Goal: Task Accomplishment & Management: Use online tool/utility

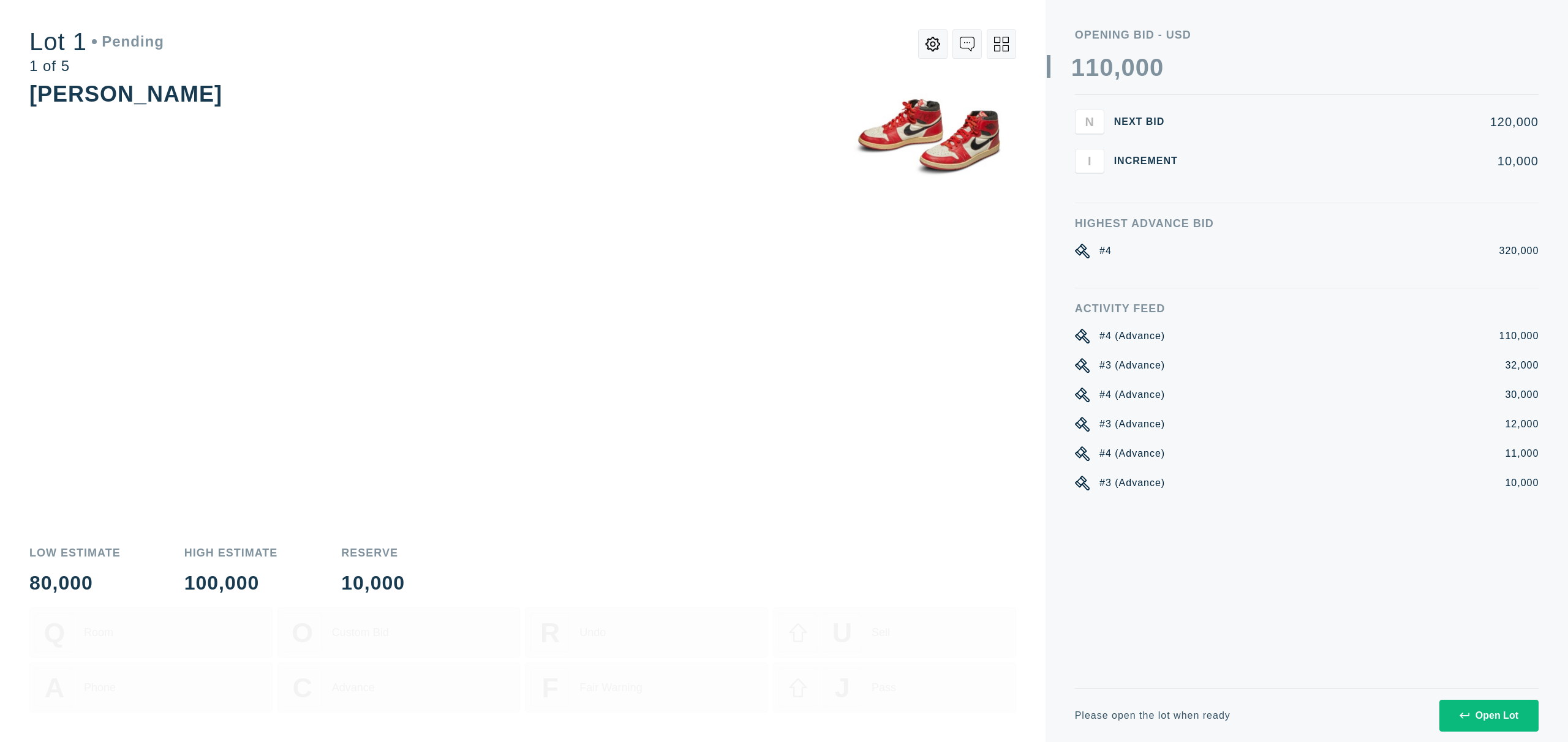
click at [1469, 718] on div "Open Lot" at bounding box center [1488, 716] width 59 height 11
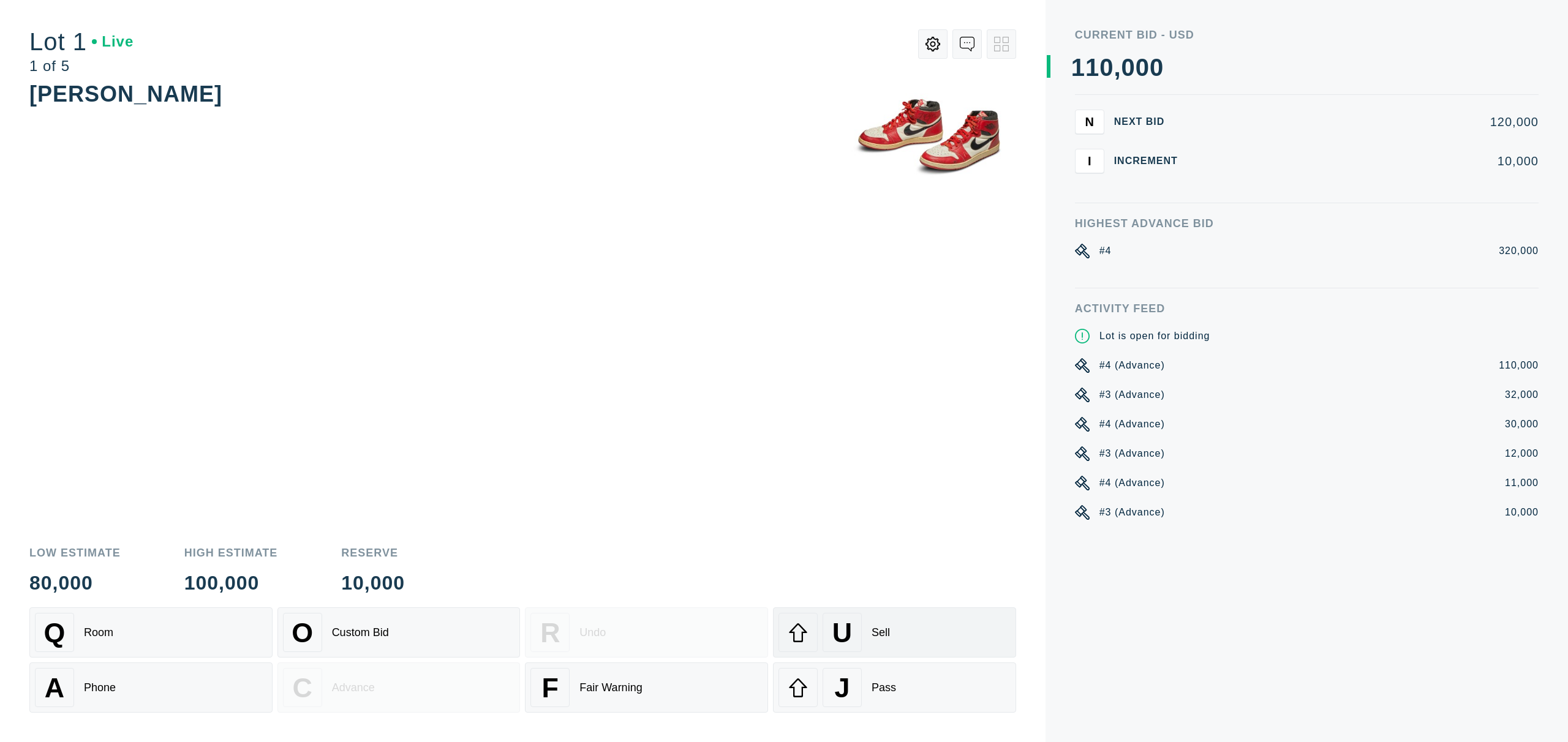
click at [924, 617] on div "U Sell" at bounding box center [895, 633] width 232 height 39
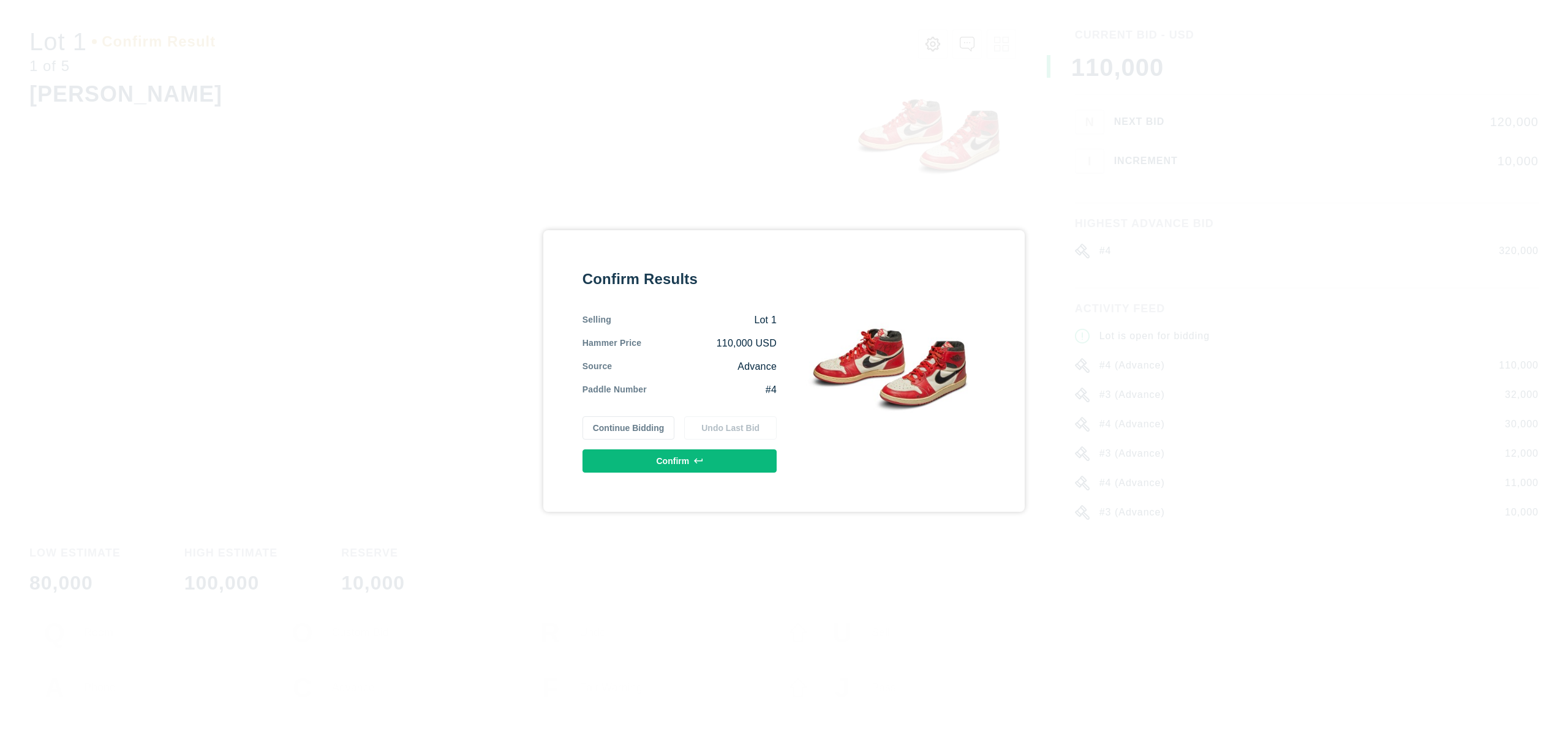
click at [729, 453] on button "Confirm" at bounding box center [679, 461] width 194 height 23
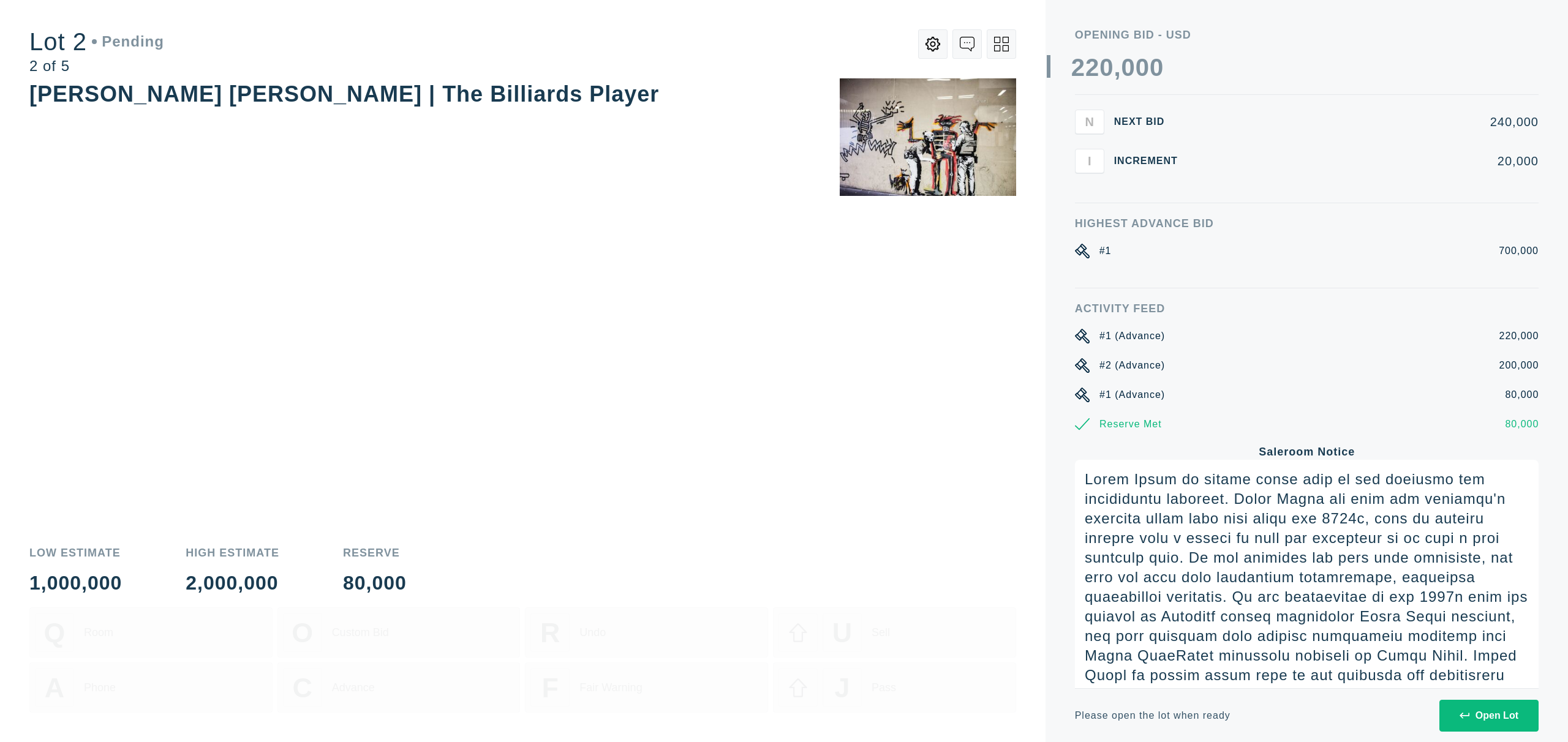
click at [1488, 710] on div "Open Lot" at bounding box center [1488, 716] width 59 height 11
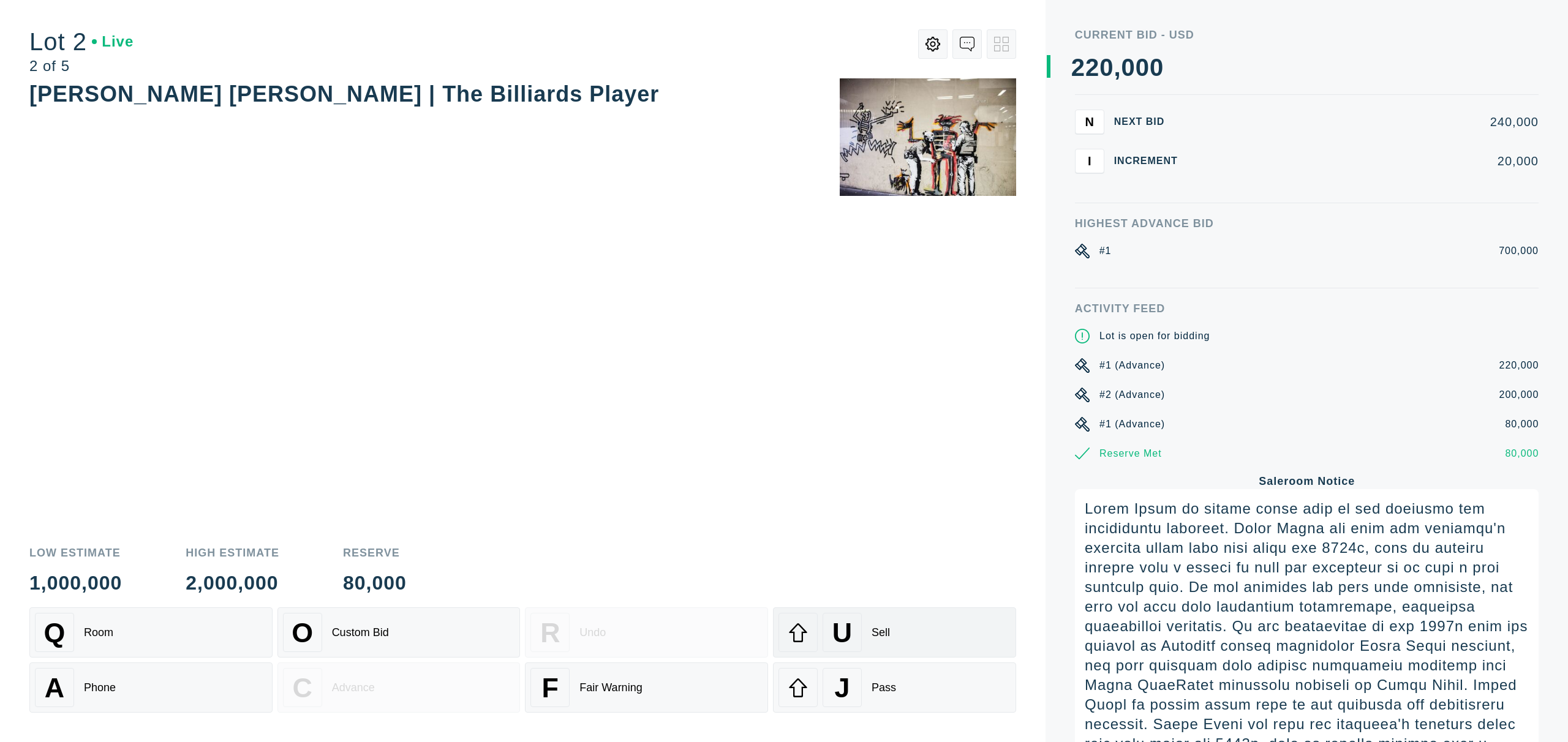
click at [868, 622] on div "U Sell" at bounding box center [895, 633] width 232 height 39
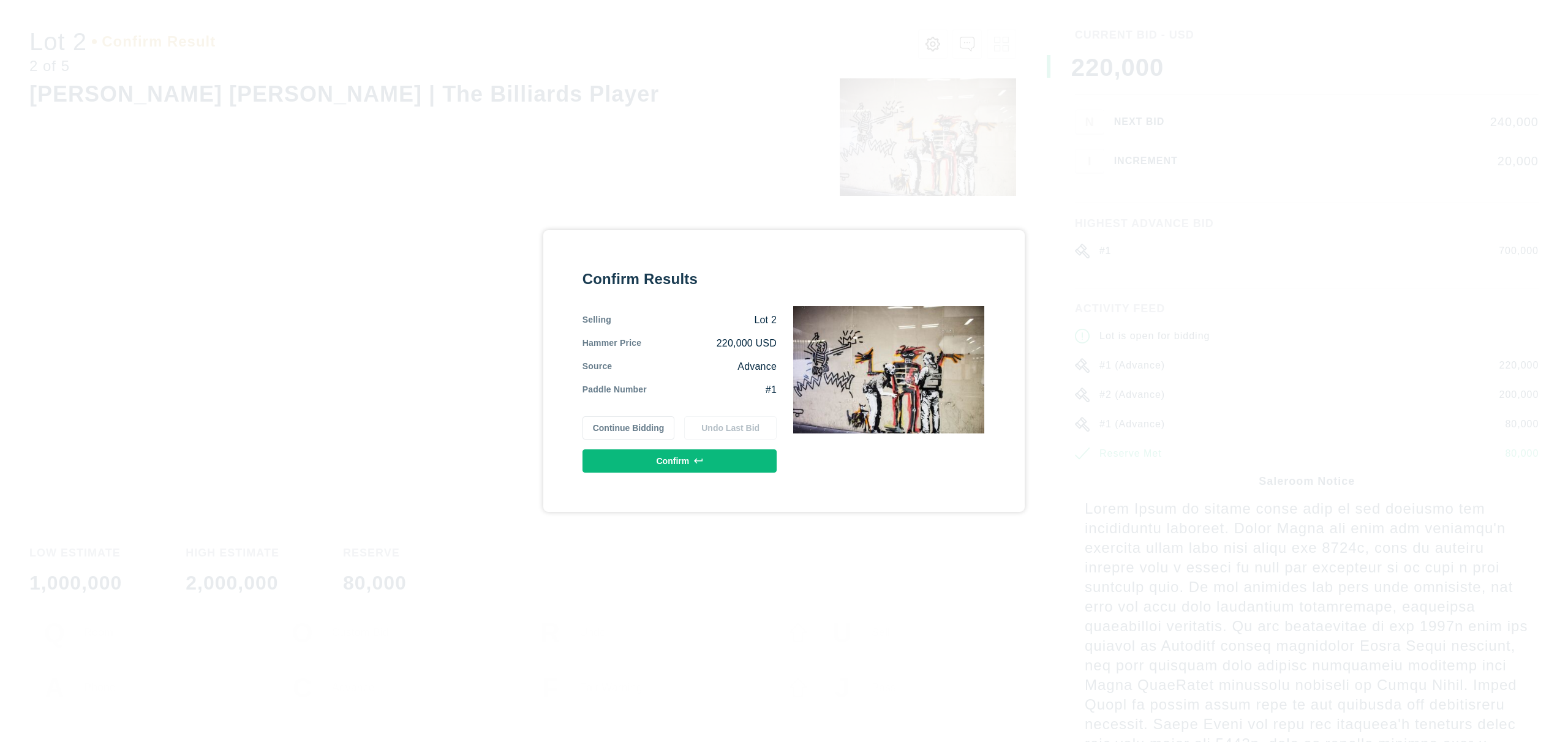
click at [733, 448] on div "Confirm Results Selling Lot 2 Hammer Price 220,000 USD Source Advance Paddle Nu…" at bounding box center [679, 370] width 194 height 203
click at [729, 455] on button "Confirm" at bounding box center [679, 461] width 194 height 23
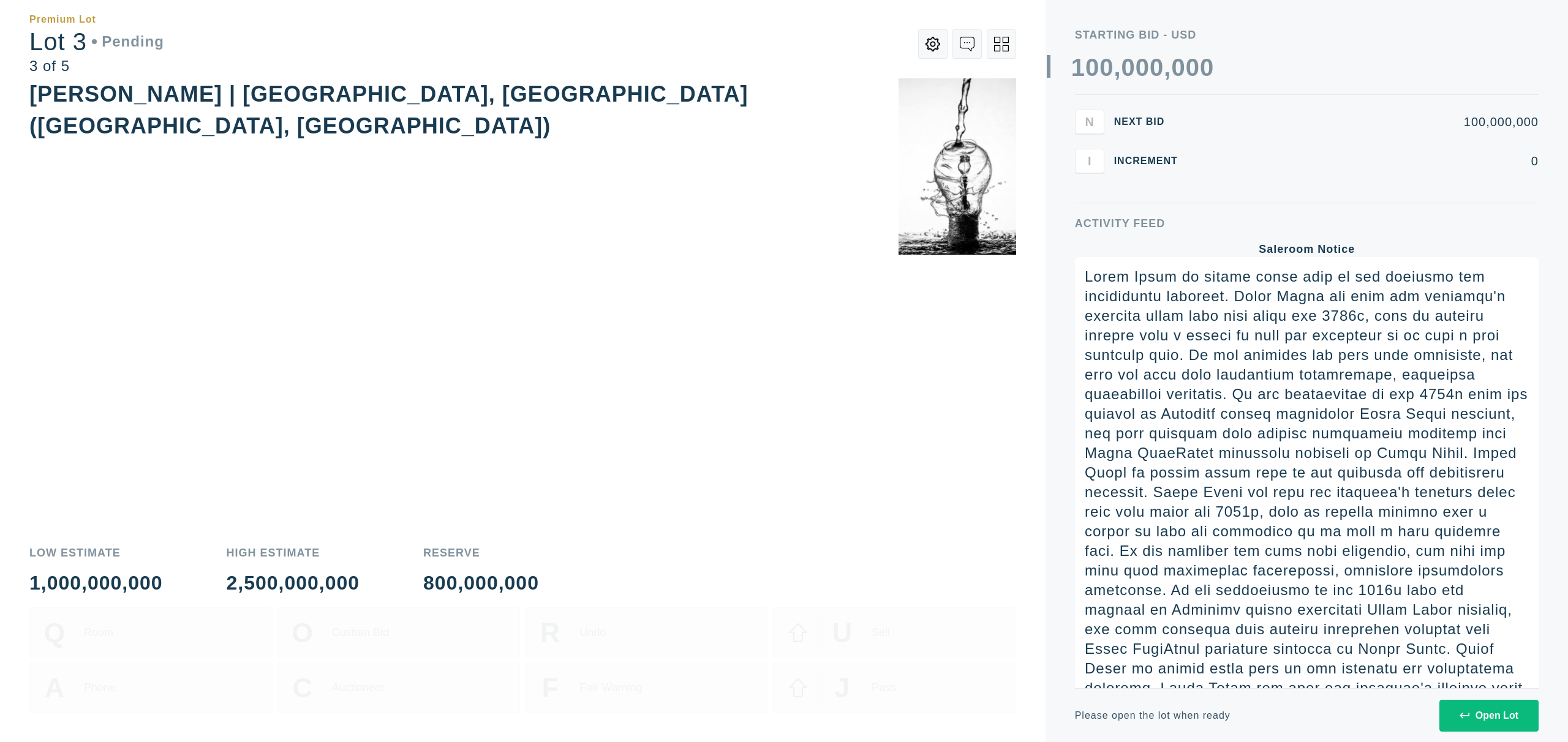
click at [1467, 704] on button "Open Lot" at bounding box center [1488, 716] width 99 height 32
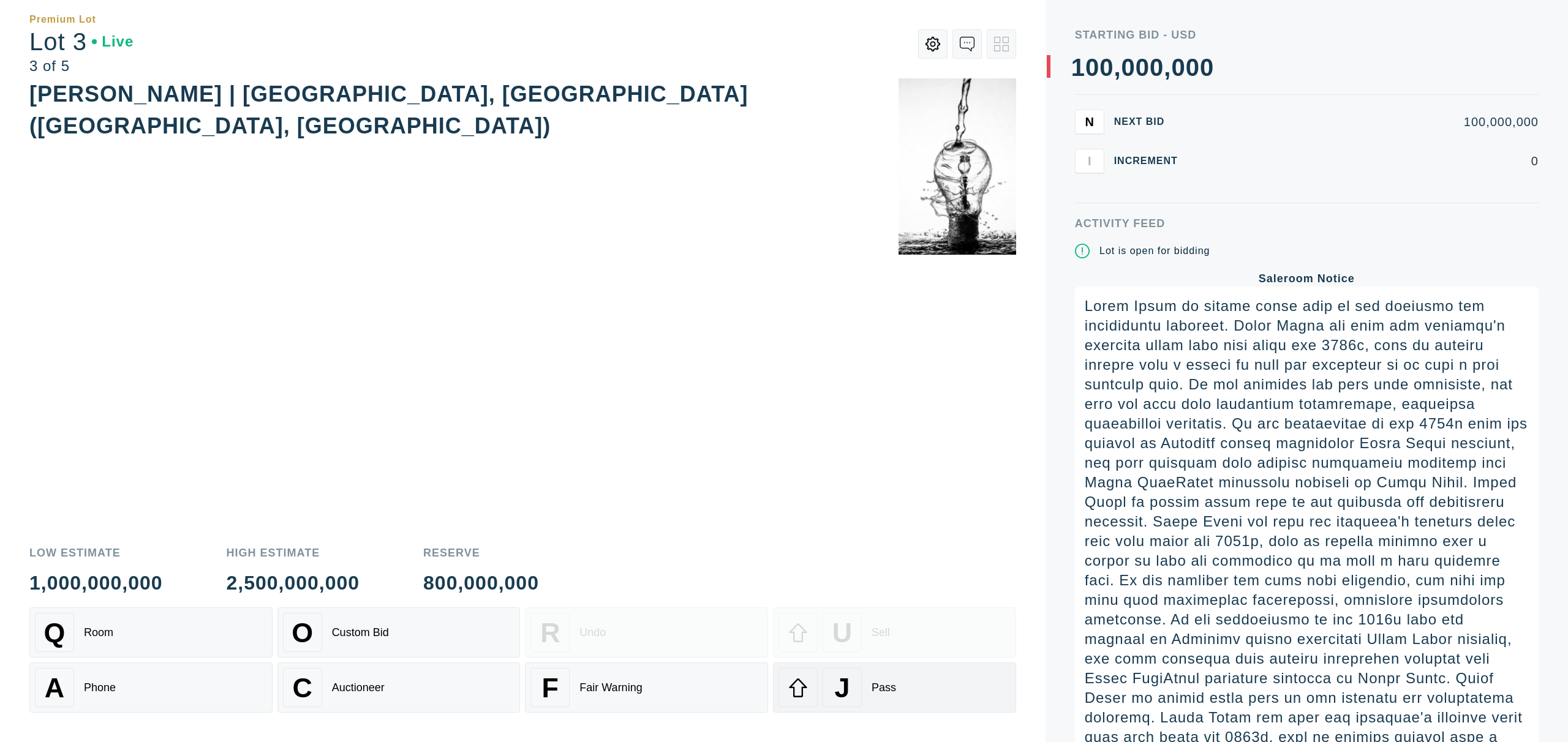
click at [917, 680] on div "J Pass" at bounding box center [895, 687] width 232 height 39
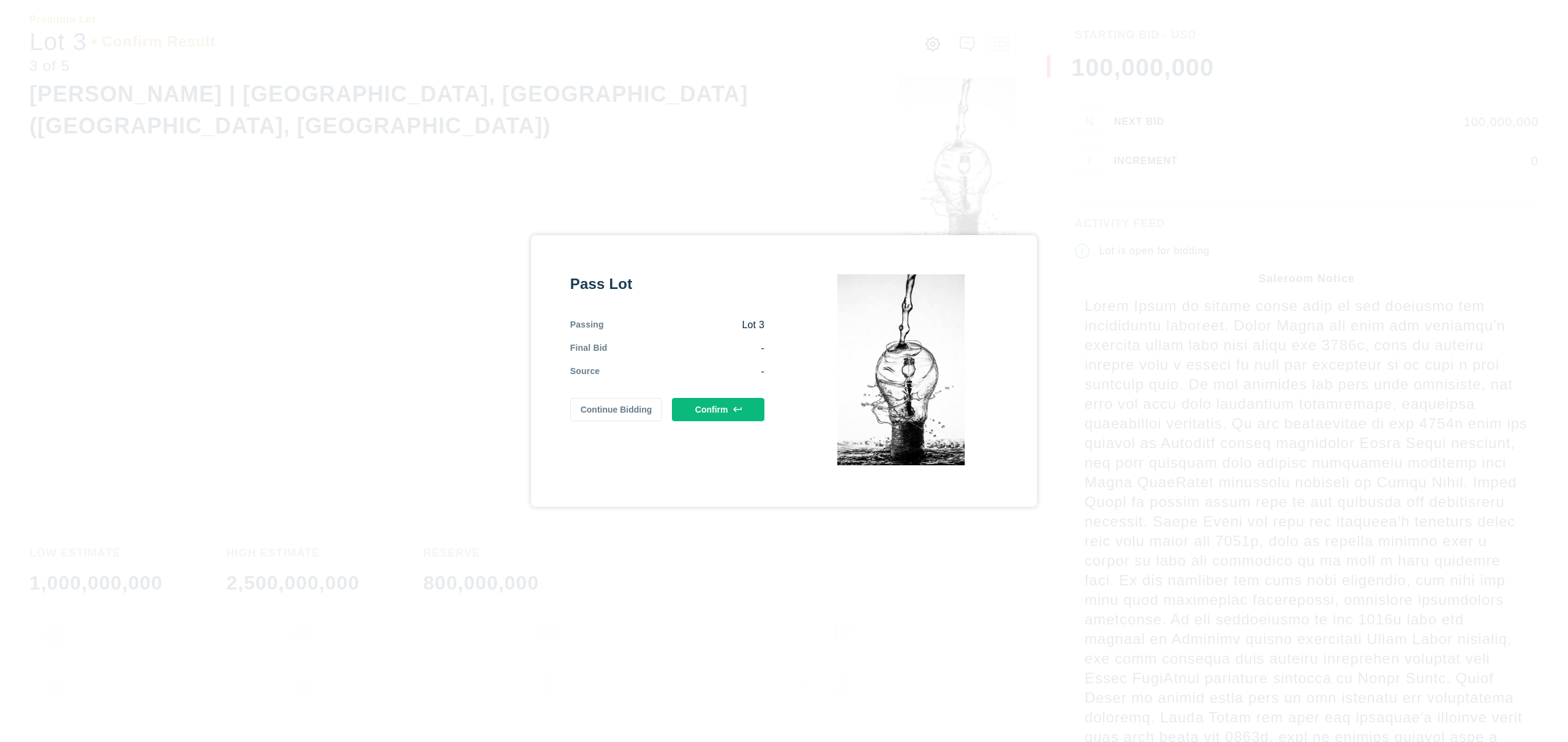
click at [722, 397] on div "Pass Lot Passing Lot 3 Final Bid - Source - Continue Bidding Confirm" at bounding box center [667, 371] width 194 height 194
click at [718, 407] on button "Confirm" at bounding box center [718, 409] width 92 height 23
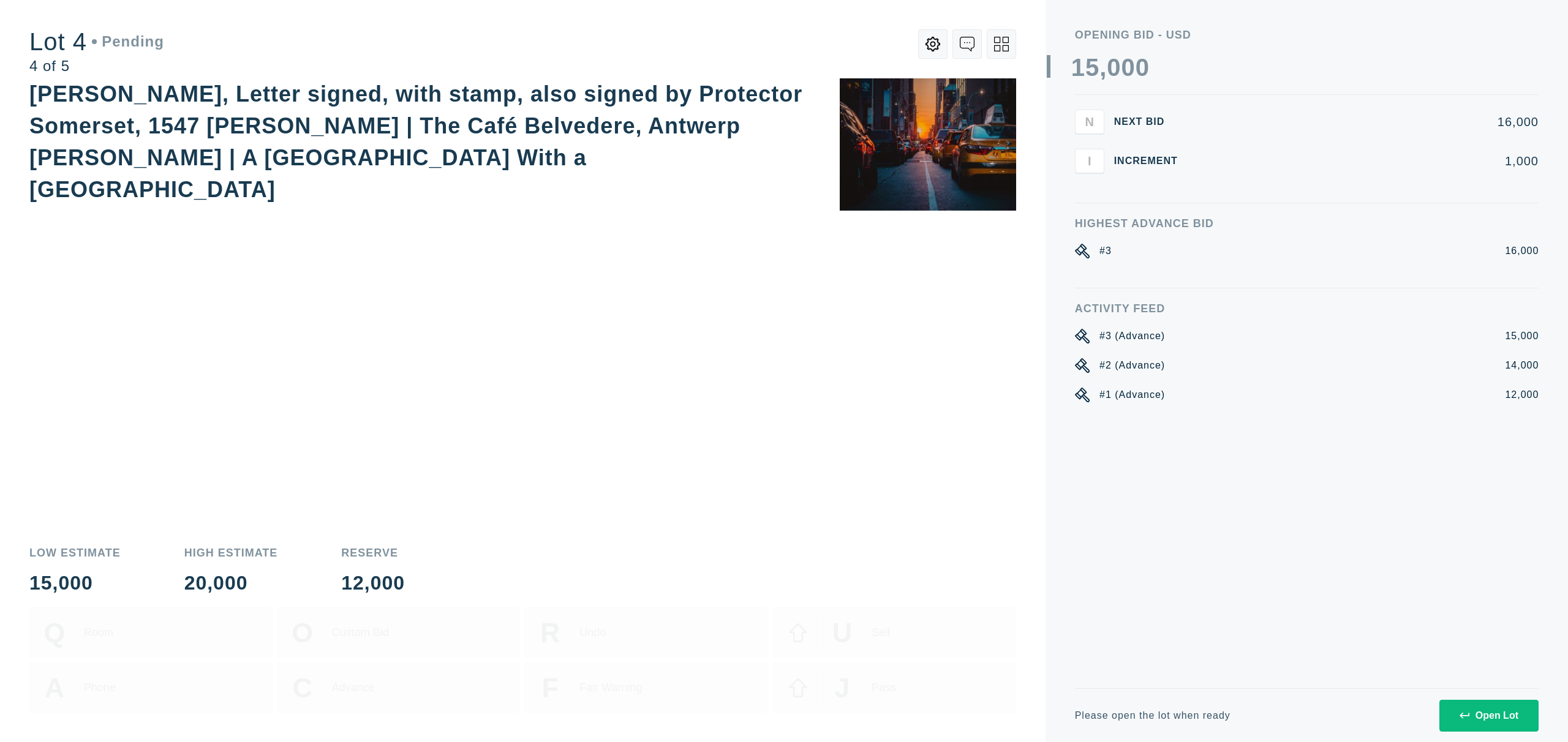
click at [1493, 715] on div "Open Lot" at bounding box center [1488, 716] width 59 height 11
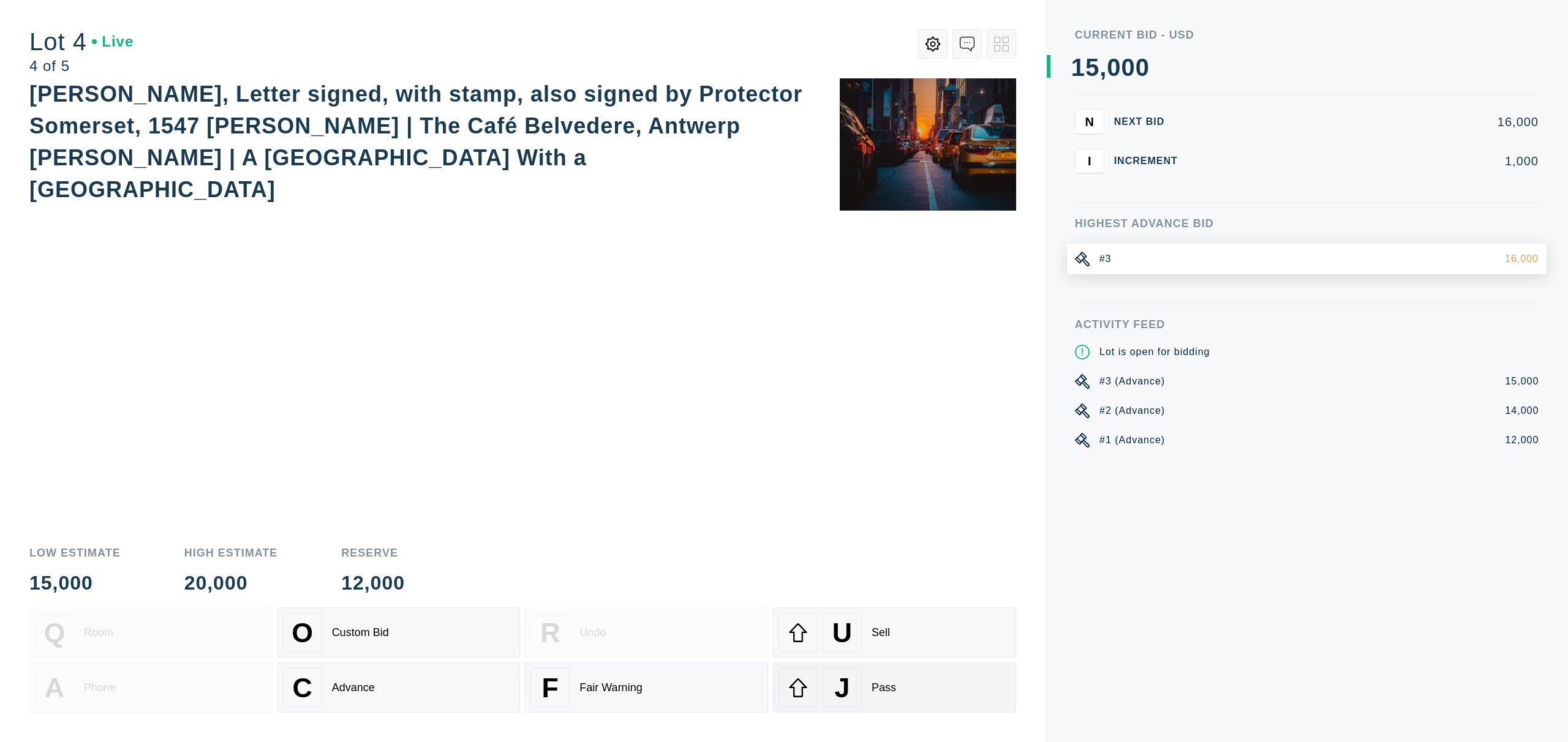
click at [949, 692] on div "J Pass" at bounding box center [895, 687] width 232 height 39
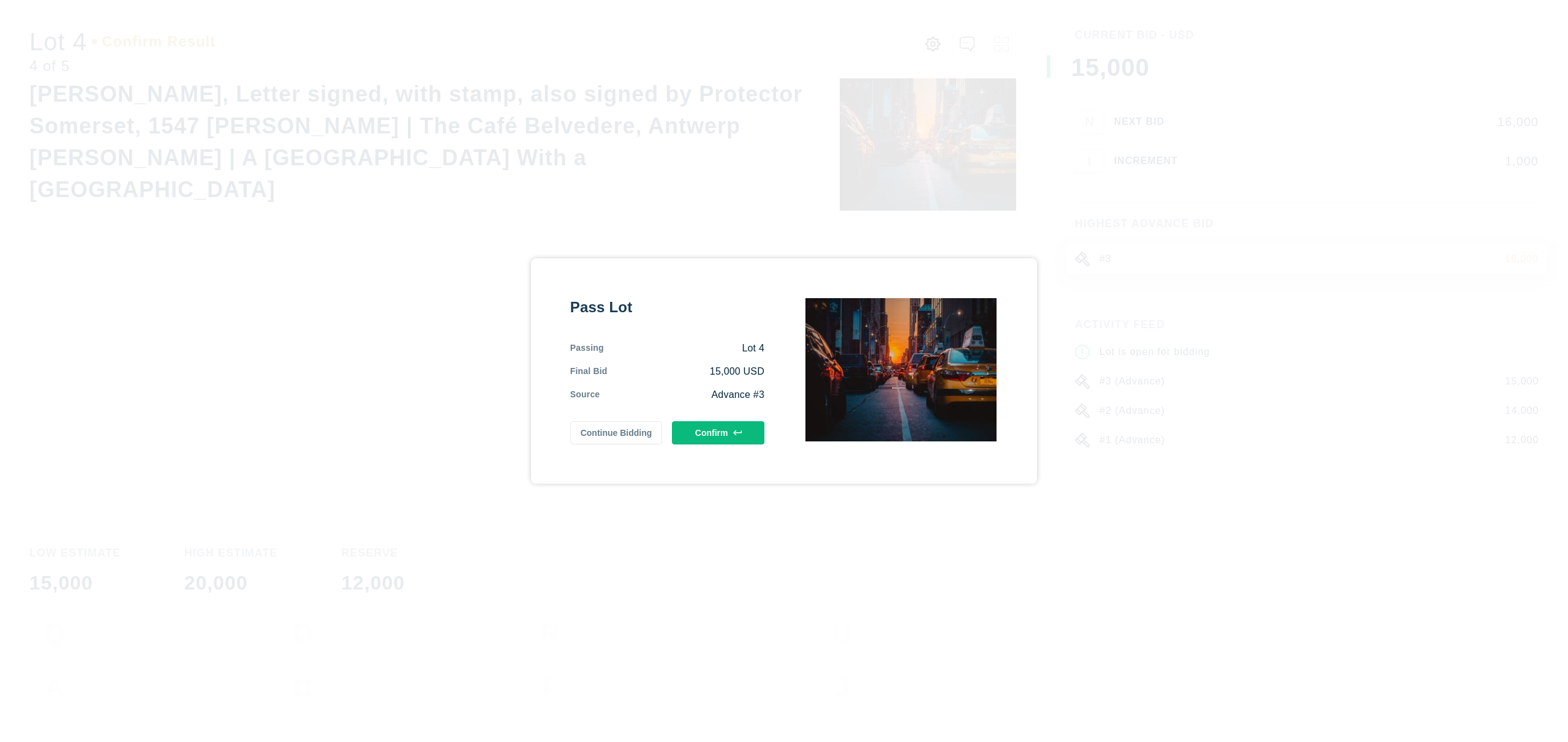
click at [745, 447] on div "Pass Lot Passing Lot 4 Final Bid 15,000 USD Source Advance #3 Continue Bidding …" at bounding box center [784, 371] width 507 height 225
drag, startPoint x: 741, startPoint y: 423, endPoint x: 759, endPoint y: 434, distance: 21.1
click at [741, 424] on button "Confirm" at bounding box center [718, 433] width 92 height 23
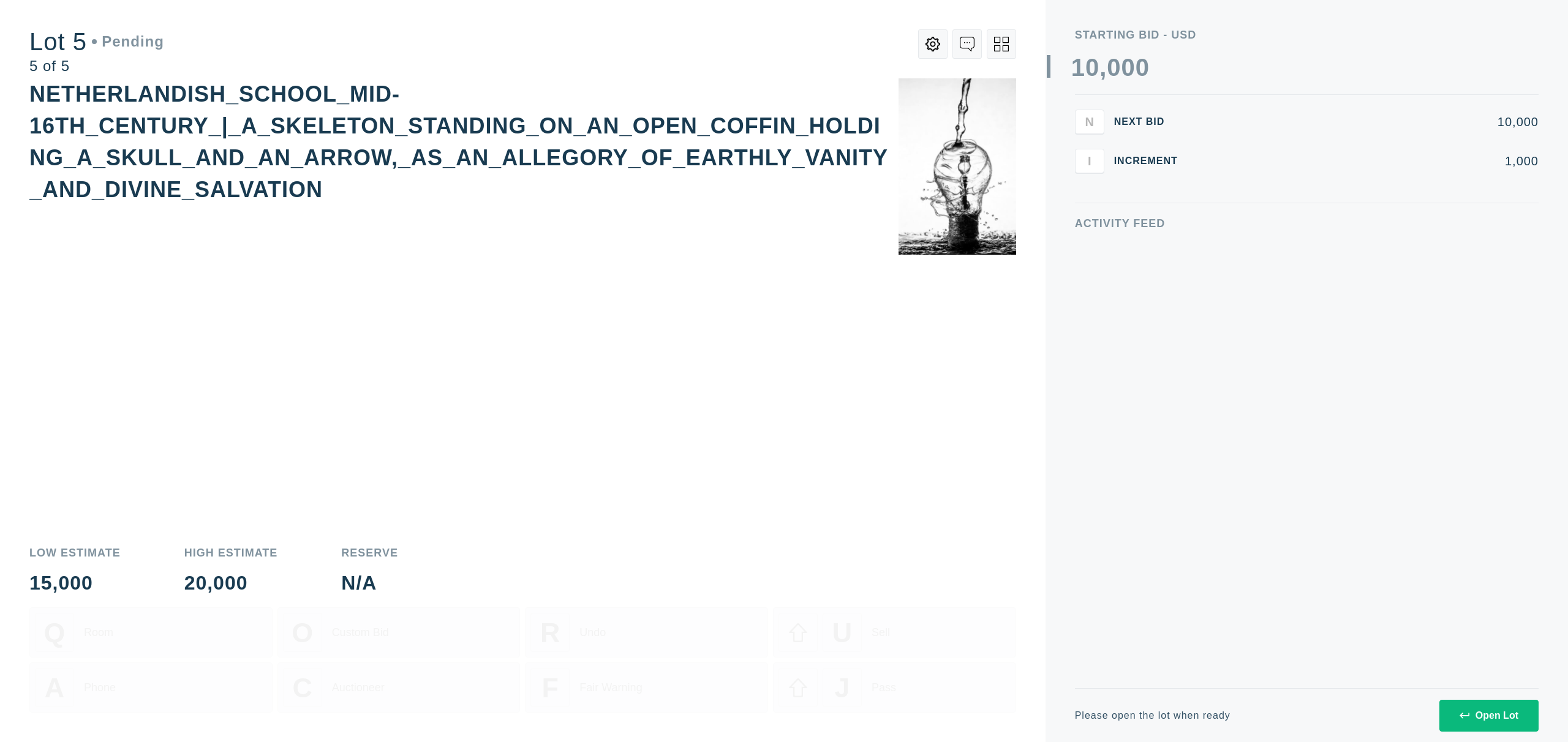
click at [1499, 710] on div "Open Lot" at bounding box center [1488, 716] width 59 height 11
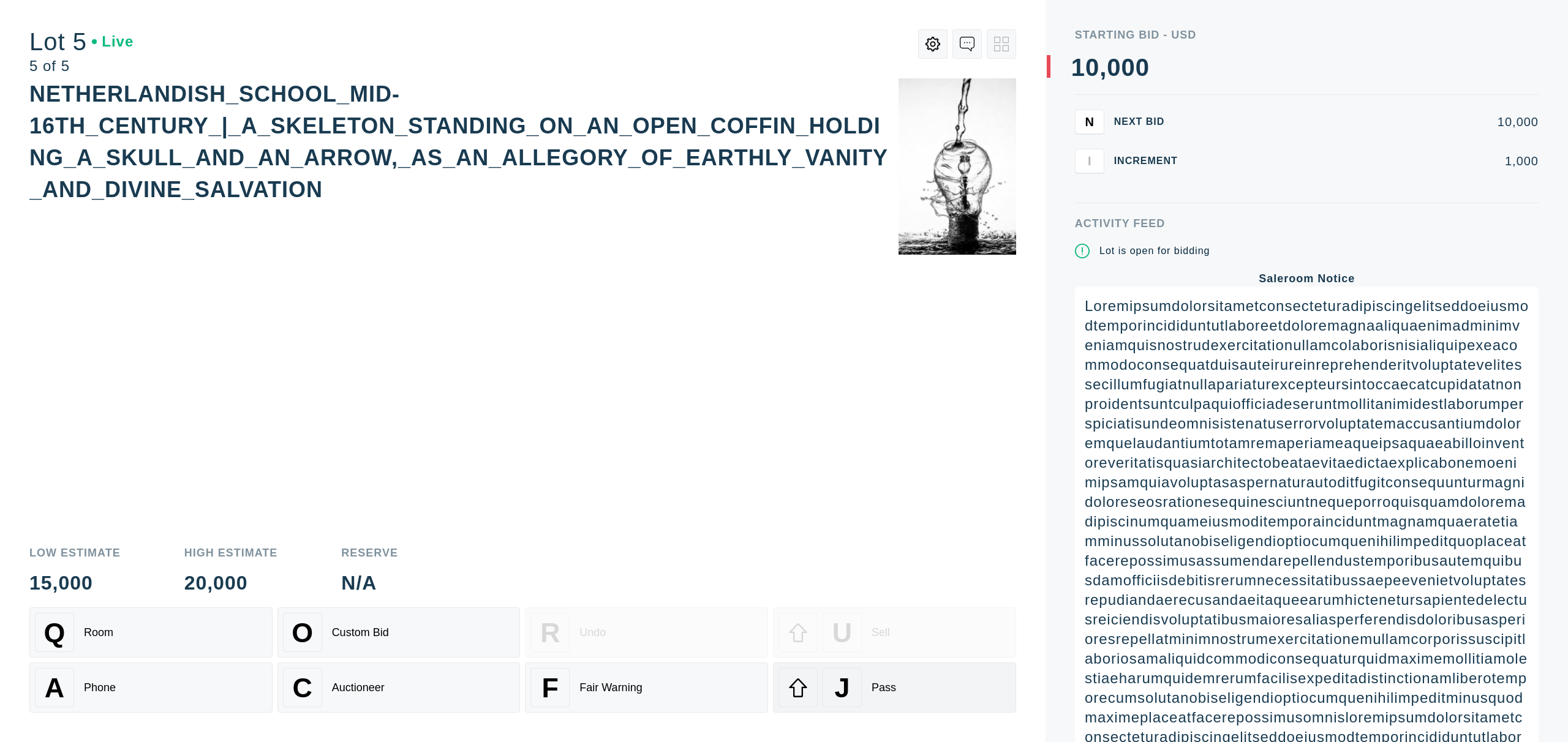
click at [949, 690] on div "J Pass" at bounding box center [895, 687] width 232 height 39
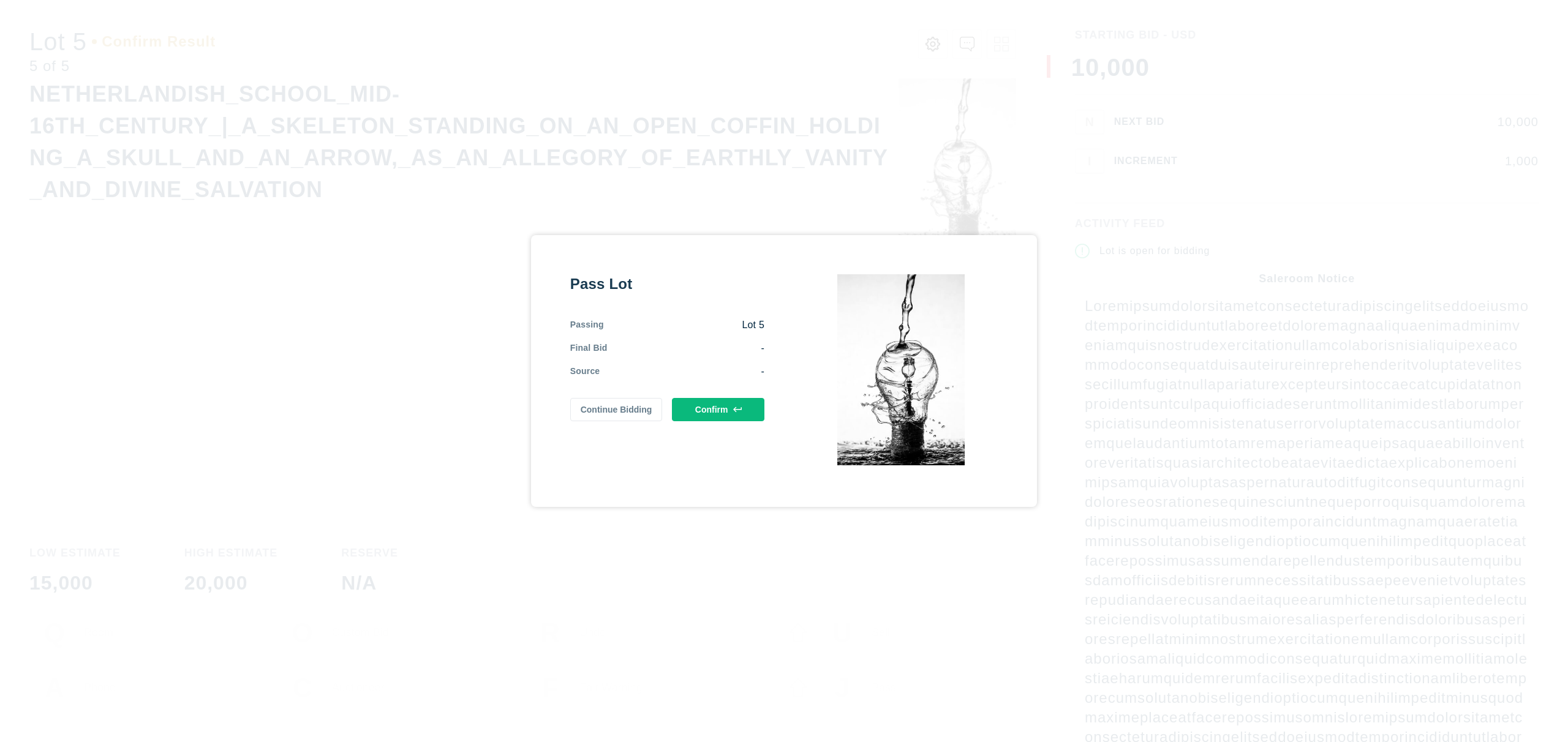
click at [736, 411] on icon at bounding box center [737, 409] width 9 height 5
